Goal: Navigation & Orientation: Find specific page/section

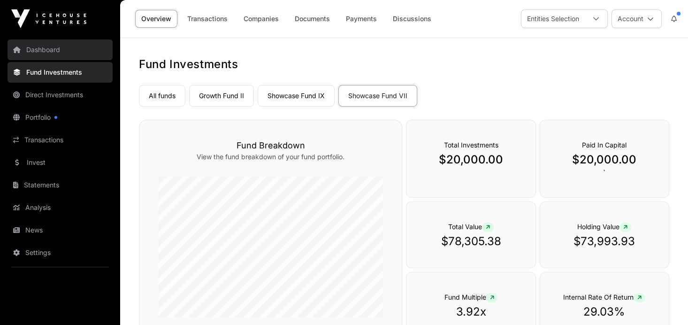
click at [61, 48] on link "Dashboard" at bounding box center [60, 49] width 105 height 21
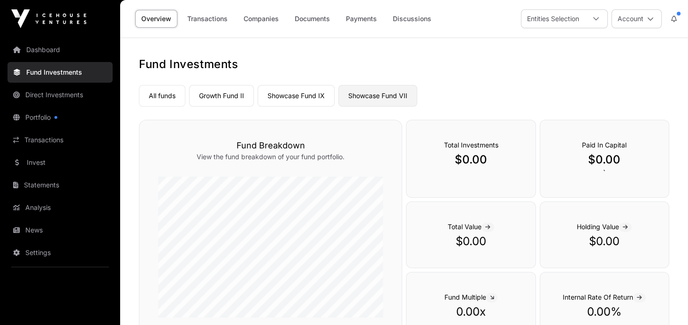
click at [371, 95] on link "Showcase Fund VII" at bounding box center [378, 96] width 79 height 22
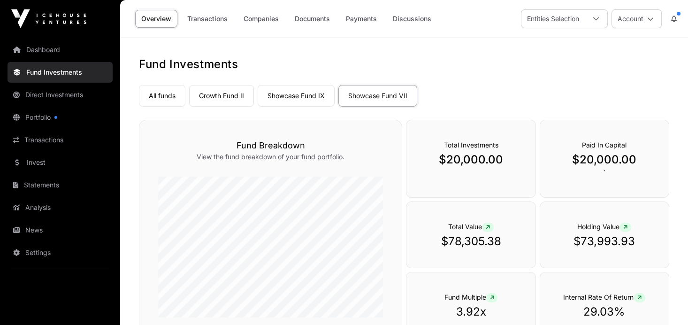
scroll to position [18, 0]
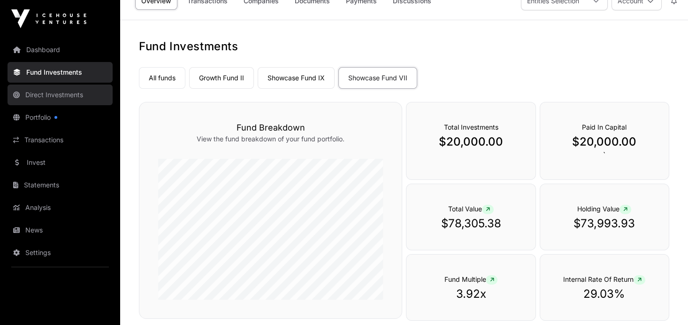
click at [41, 98] on link "Direct Investments" at bounding box center [60, 95] width 105 height 21
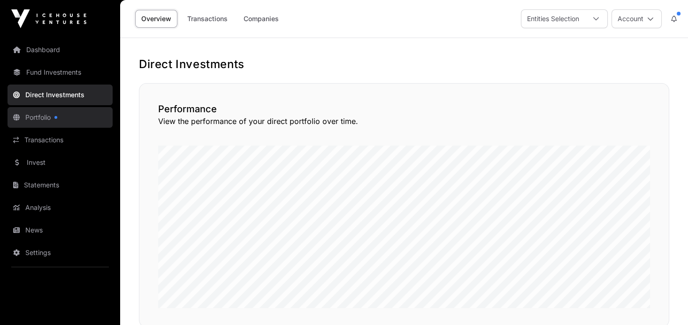
click at [40, 116] on link "Portfolio" at bounding box center [60, 117] width 105 height 21
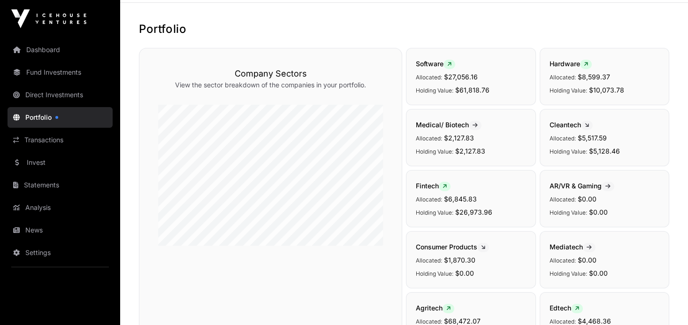
scroll to position [42, 0]
